Goal: Transaction & Acquisition: Purchase product/service

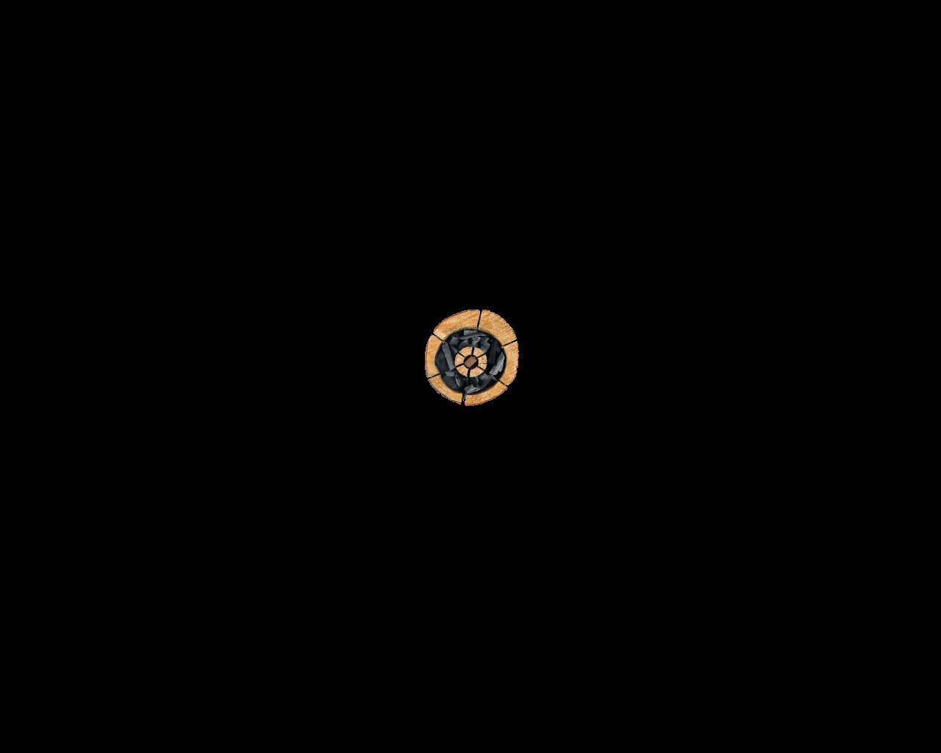
scroll to position [1466, 0]
select select "price-desc"
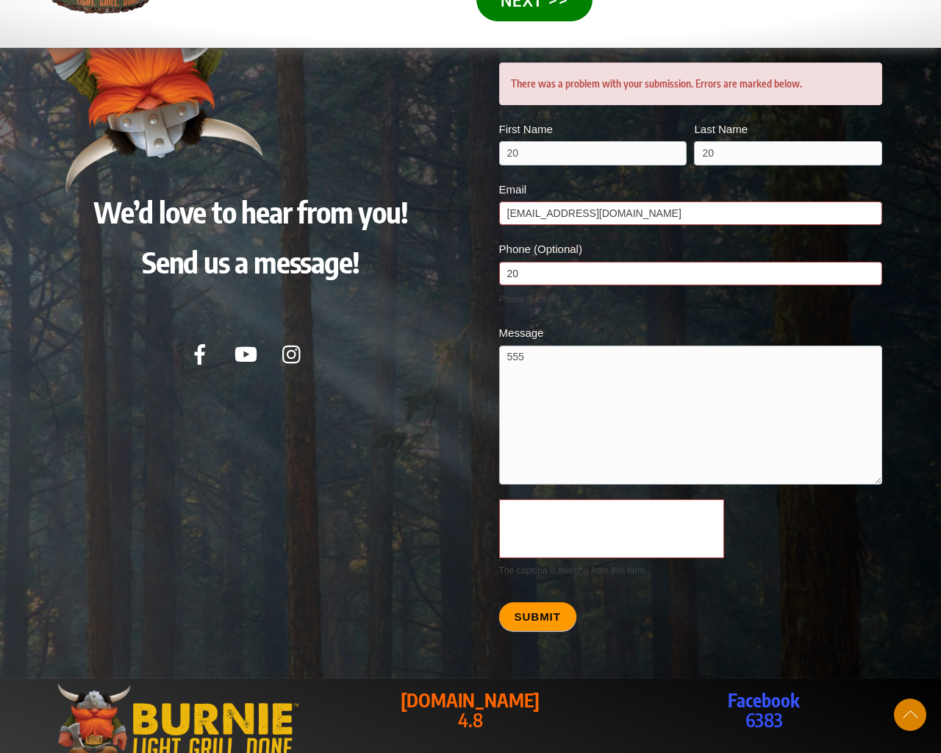
scroll to position [3156, 0]
type textarea "20"
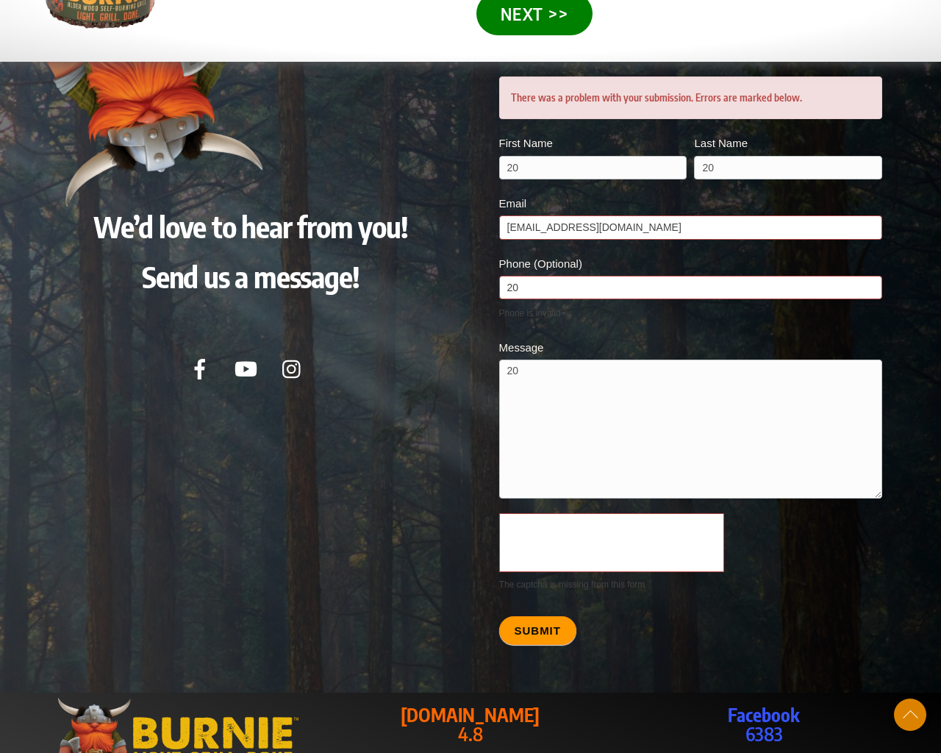
scroll to position [3636, 0]
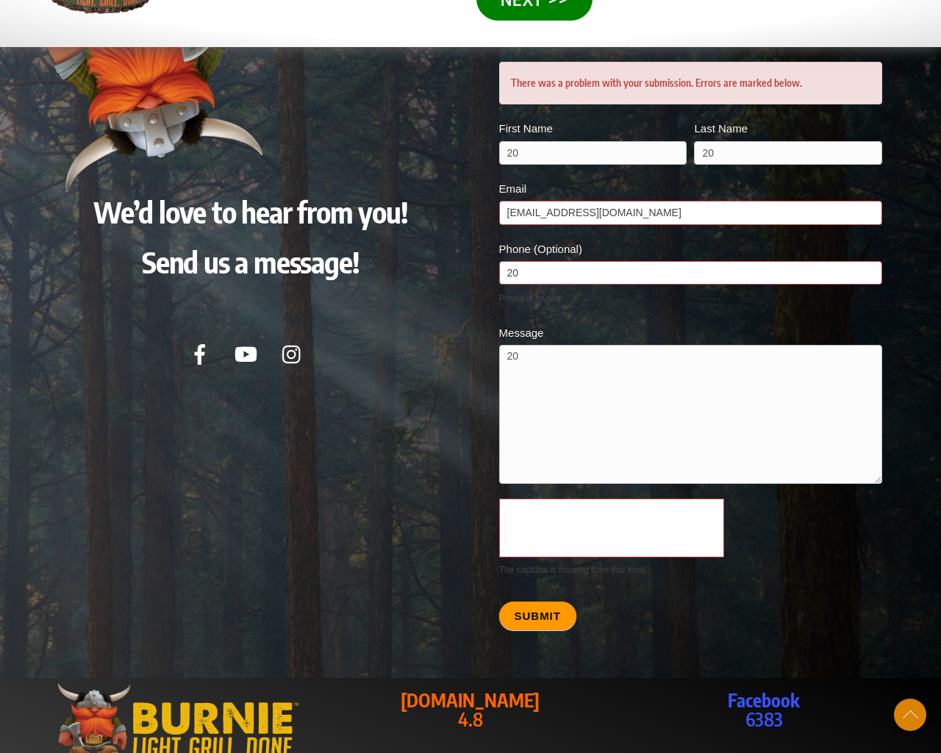
scroll to position [302, 0]
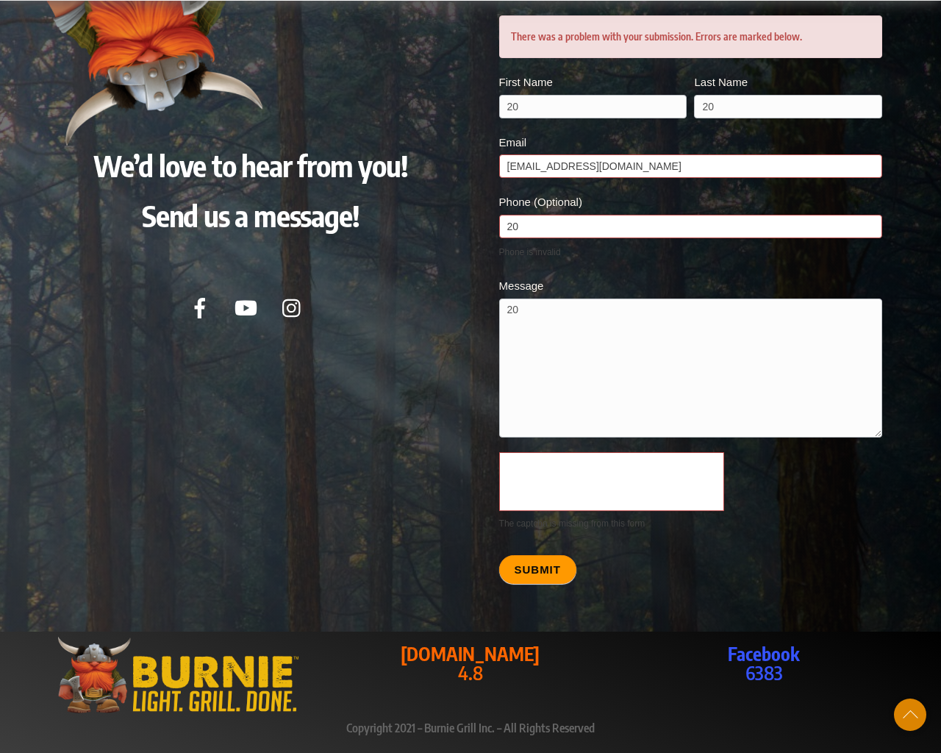
scroll to position [3571, 0]
